Goal: Task Accomplishment & Management: Manage account settings

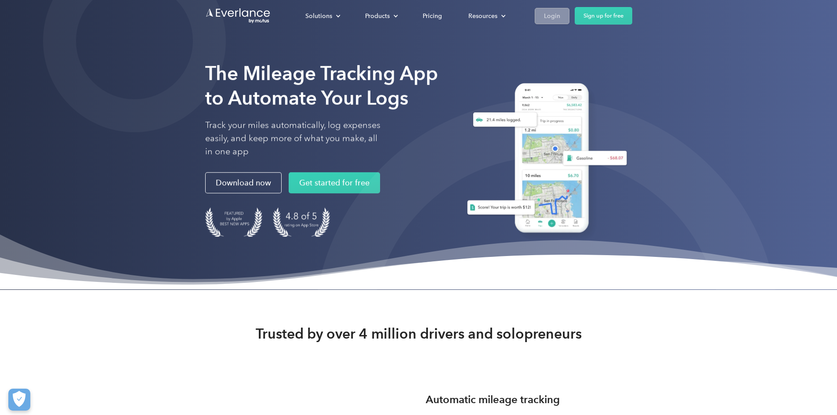
click at [560, 17] on div "Login" at bounding box center [552, 16] width 16 height 11
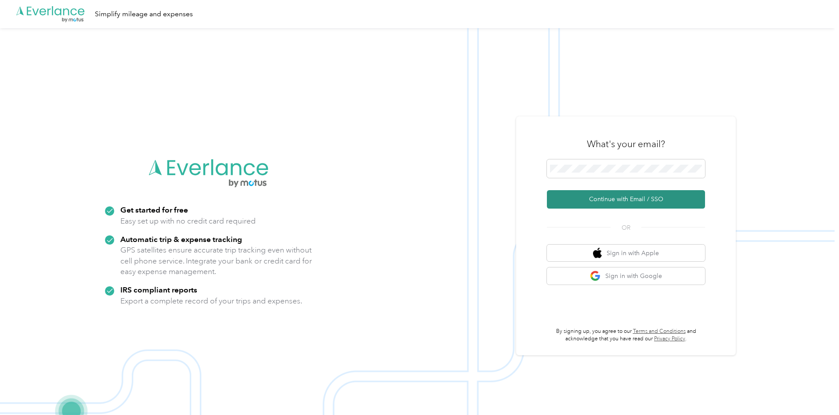
click at [623, 201] on button "Continue with Email / SSO" at bounding box center [626, 199] width 158 height 18
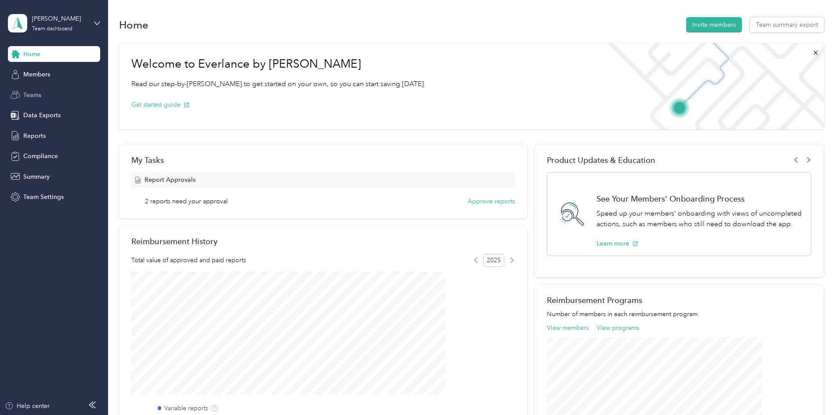
click at [40, 92] on span "Teams" at bounding box center [32, 94] width 18 height 9
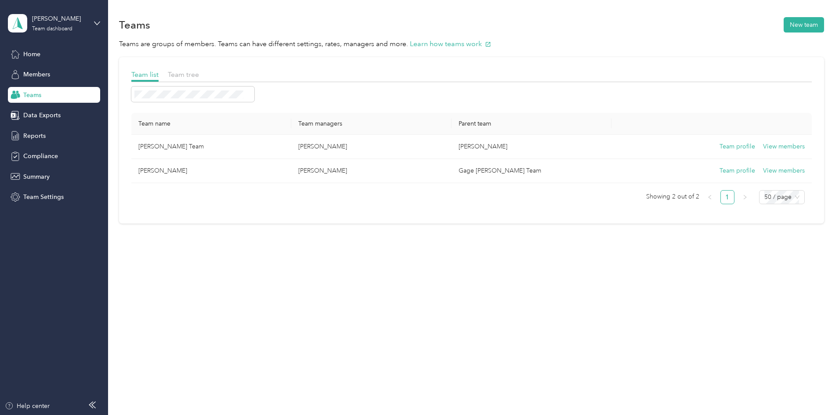
click at [90, 21] on div "[PERSON_NAME] Team dashboard" at bounding box center [54, 23] width 92 height 31
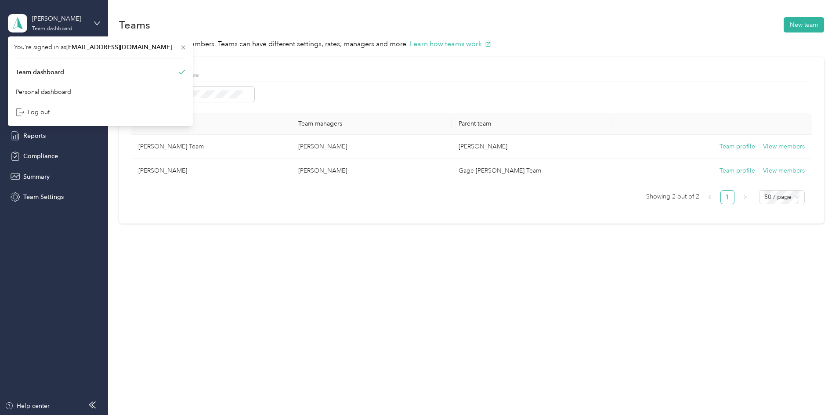
click at [90, 21] on div "[PERSON_NAME] Team dashboard" at bounding box center [54, 23] width 92 height 31
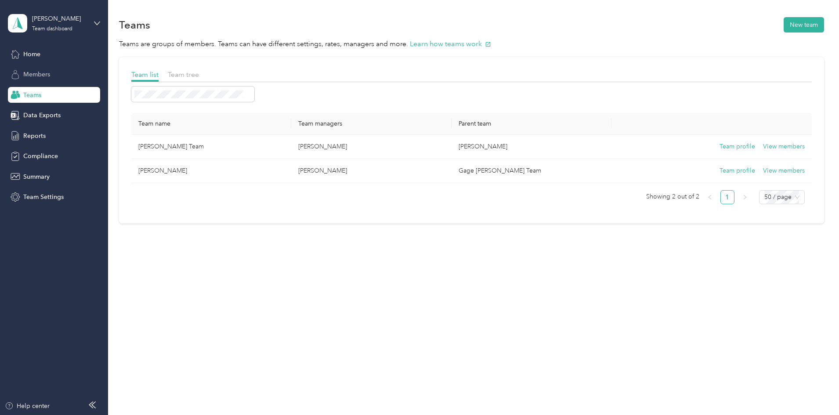
click at [47, 72] on span "Members" at bounding box center [36, 74] width 27 height 9
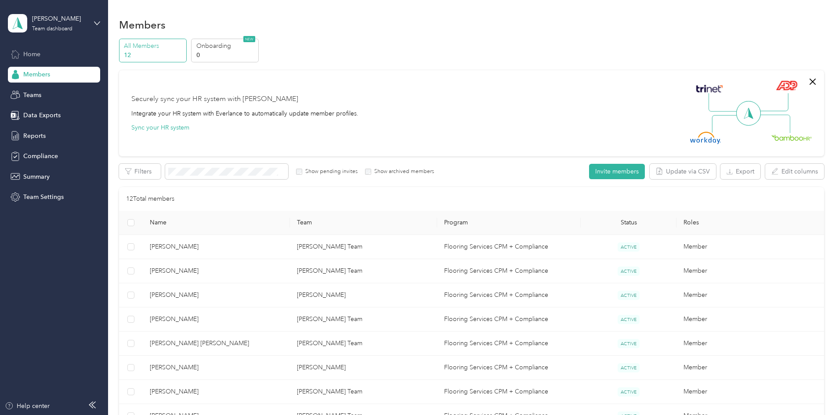
click at [40, 57] on span "Home" at bounding box center [31, 54] width 17 height 9
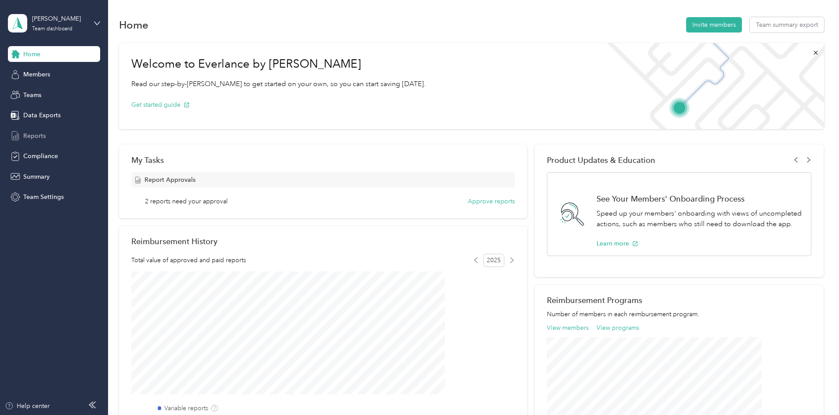
click at [36, 137] on span "Reports" at bounding box center [34, 135] width 22 height 9
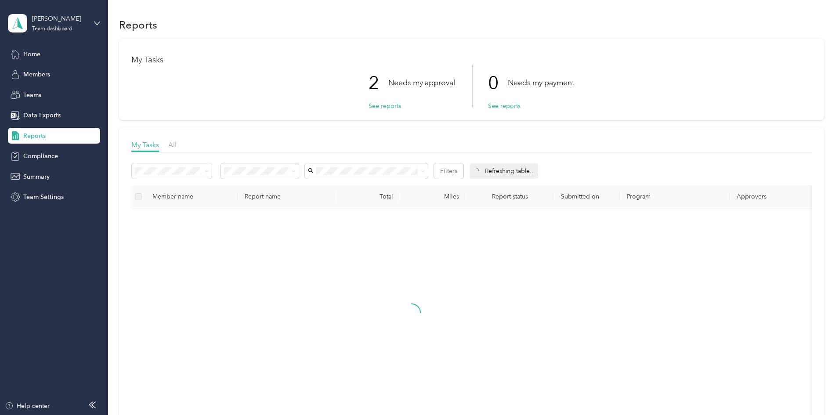
click at [414, 85] on p "Needs my approval" at bounding box center [421, 82] width 67 height 11
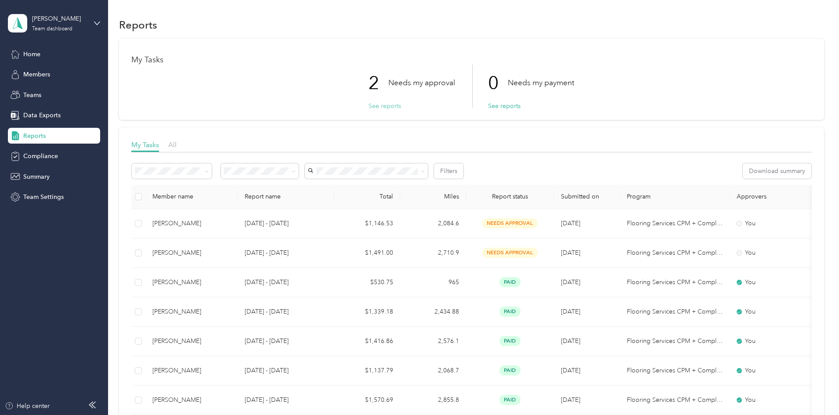
click at [391, 107] on button "See reports" at bounding box center [384, 105] width 33 height 9
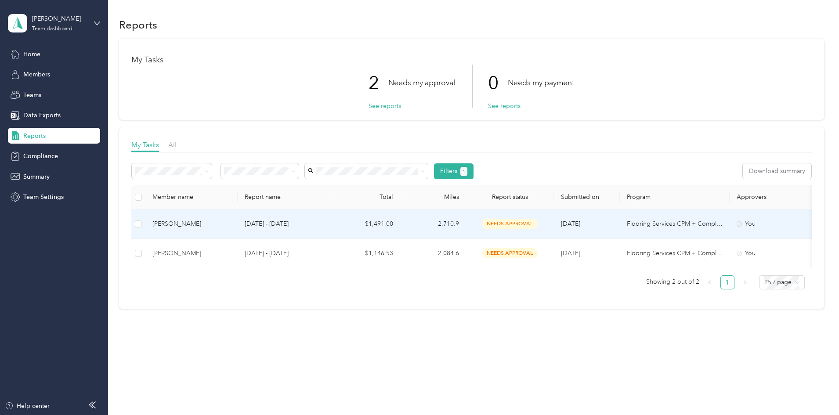
click at [231, 222] on div "[PERSON_NAME]" at bounding box center [191, 224] width 78 height 10
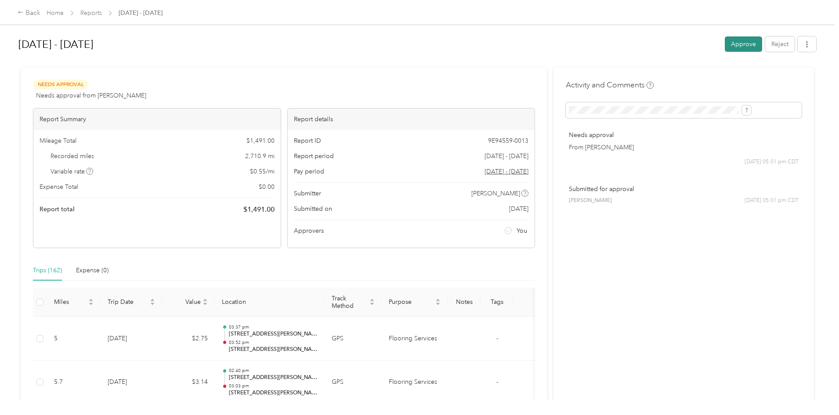
click at [725, 44] on button "Approve" at bounding box center [743, 43] width 37 height 15
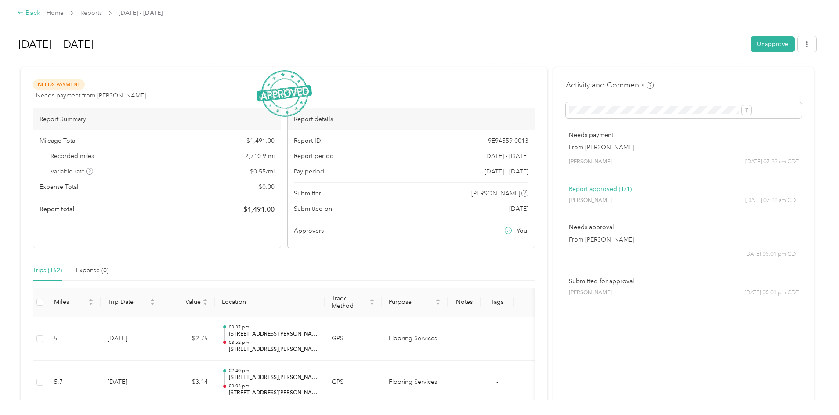
click at [40, 12] on div "Back" at bounding box center [29, 13] width 23 height 11
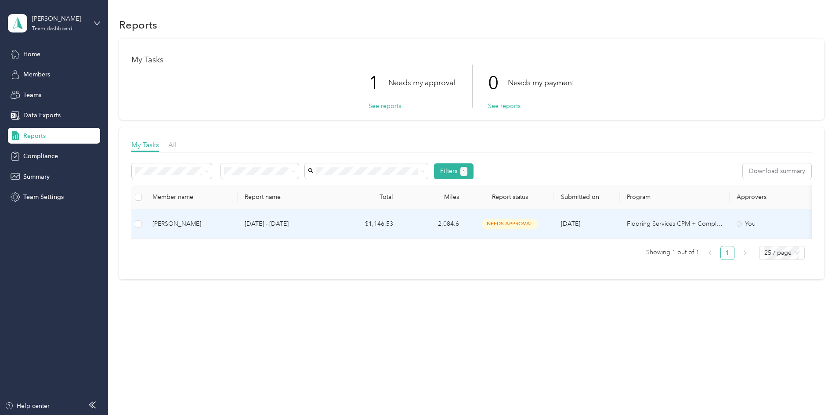
click at [231, 225] on div "[PERSON_NAME]" at bounding box center [191, 224] width 78 height 10
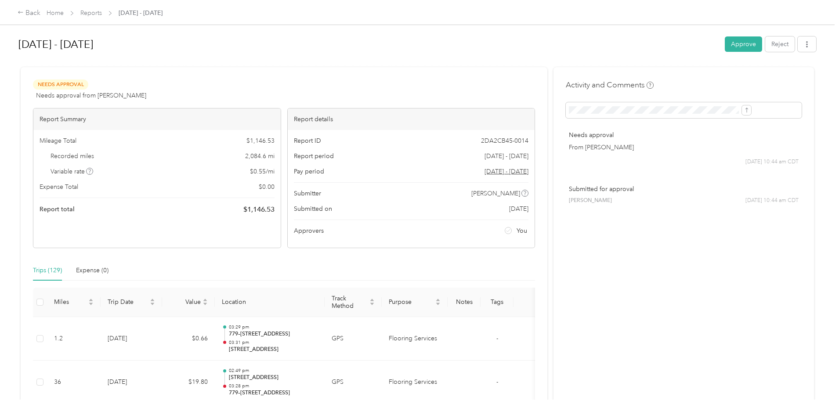
click at [725, 45] on button "Approve" at bounding box center [743, 43] width 37 height 15
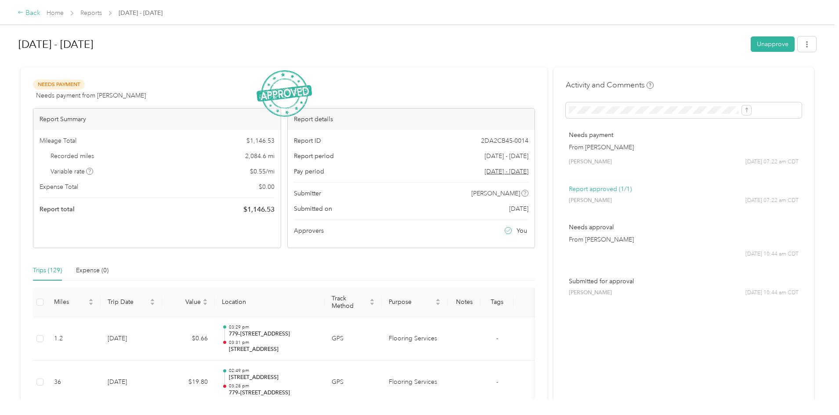
click at [24, 11] on icon at bounding box center [21, 12] width 6 height 6
